Goal: Go to known website: Access a specific website the user already knows

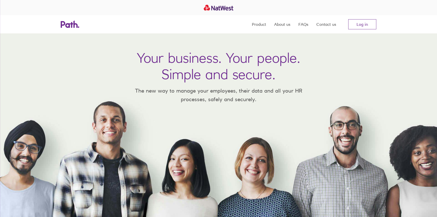
click at [370, 27] on link "Log in" at bounding box center [362, 24] width 28 height 10
click at [358, 22] on link "Log in" at bounding box center [362, 24] width 28 height 10
